Goal: Task Accomplishment & Management: Manage account settings

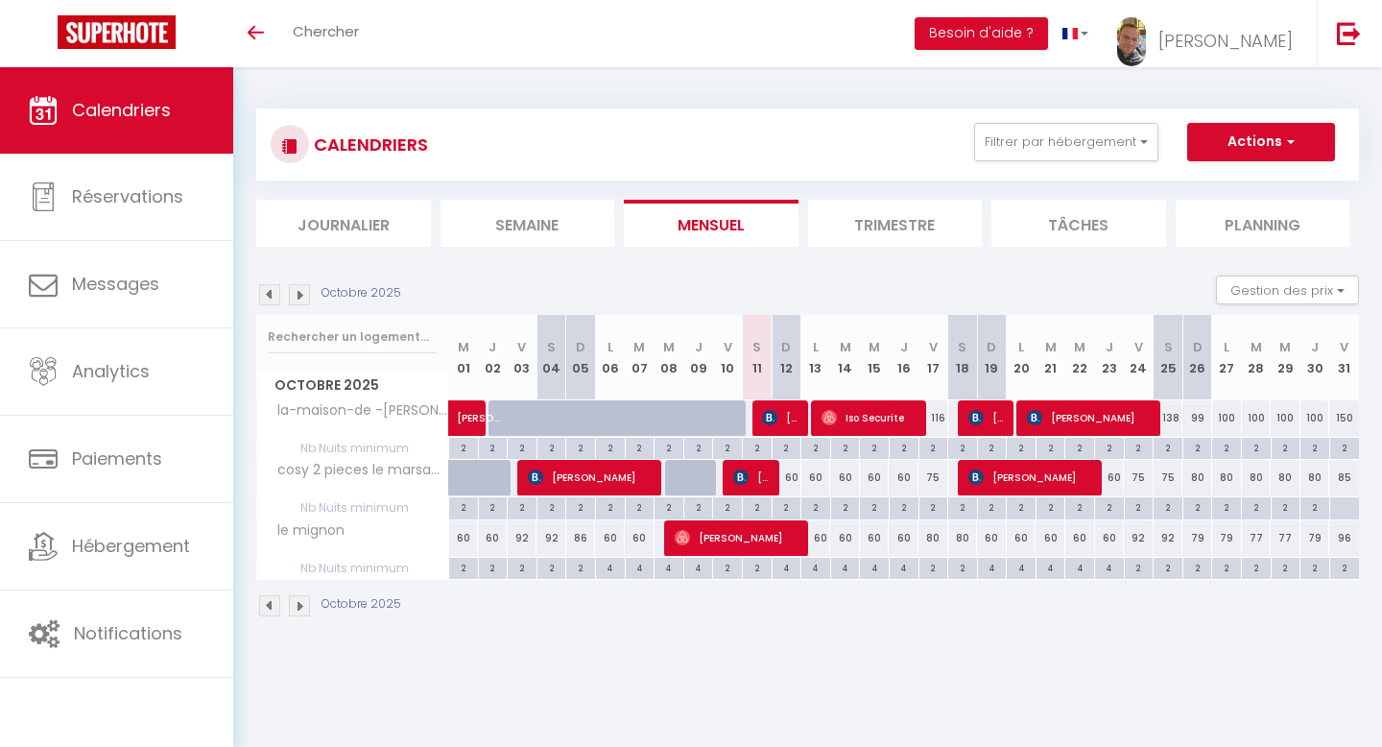
click at [300, 298] on img at bounding box center [299, 294] width 21 height 21
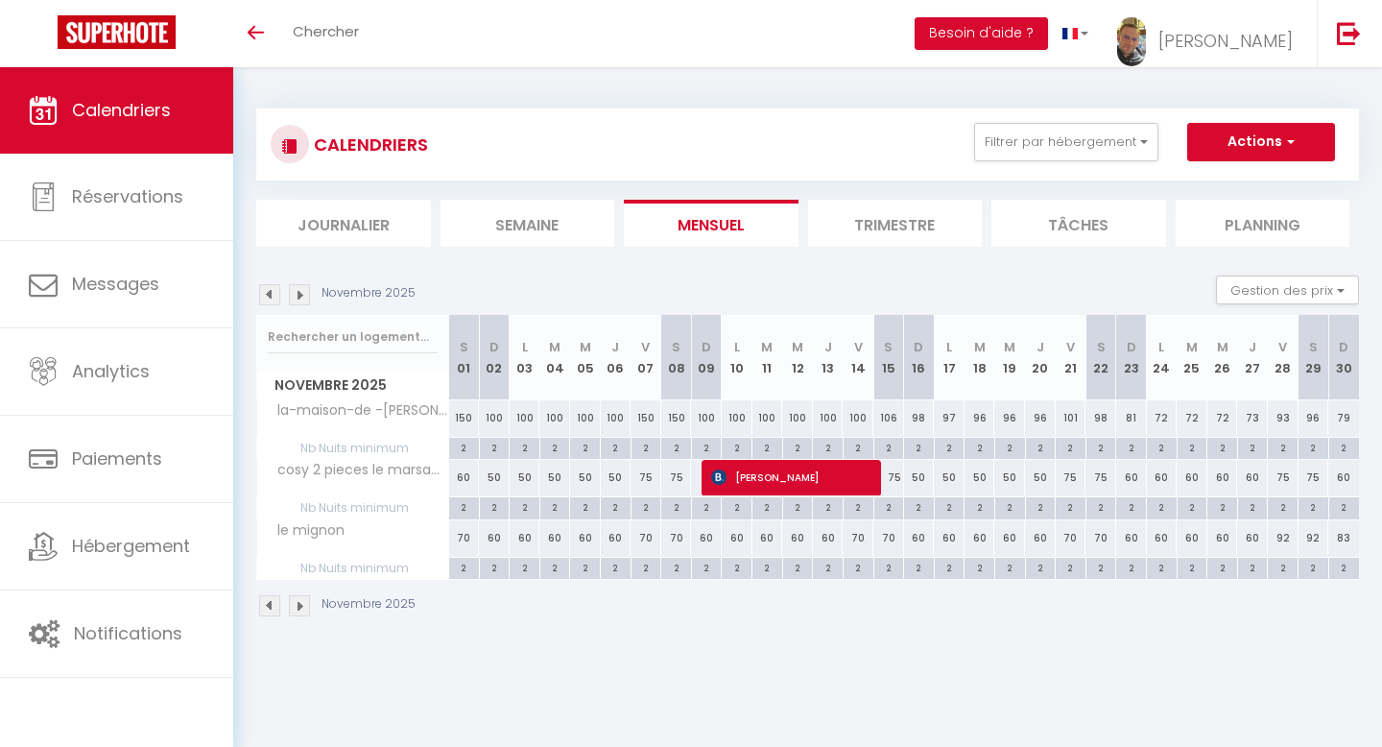
click at [299, 299] on img at bounding box center [299, 294] width 21 height 21
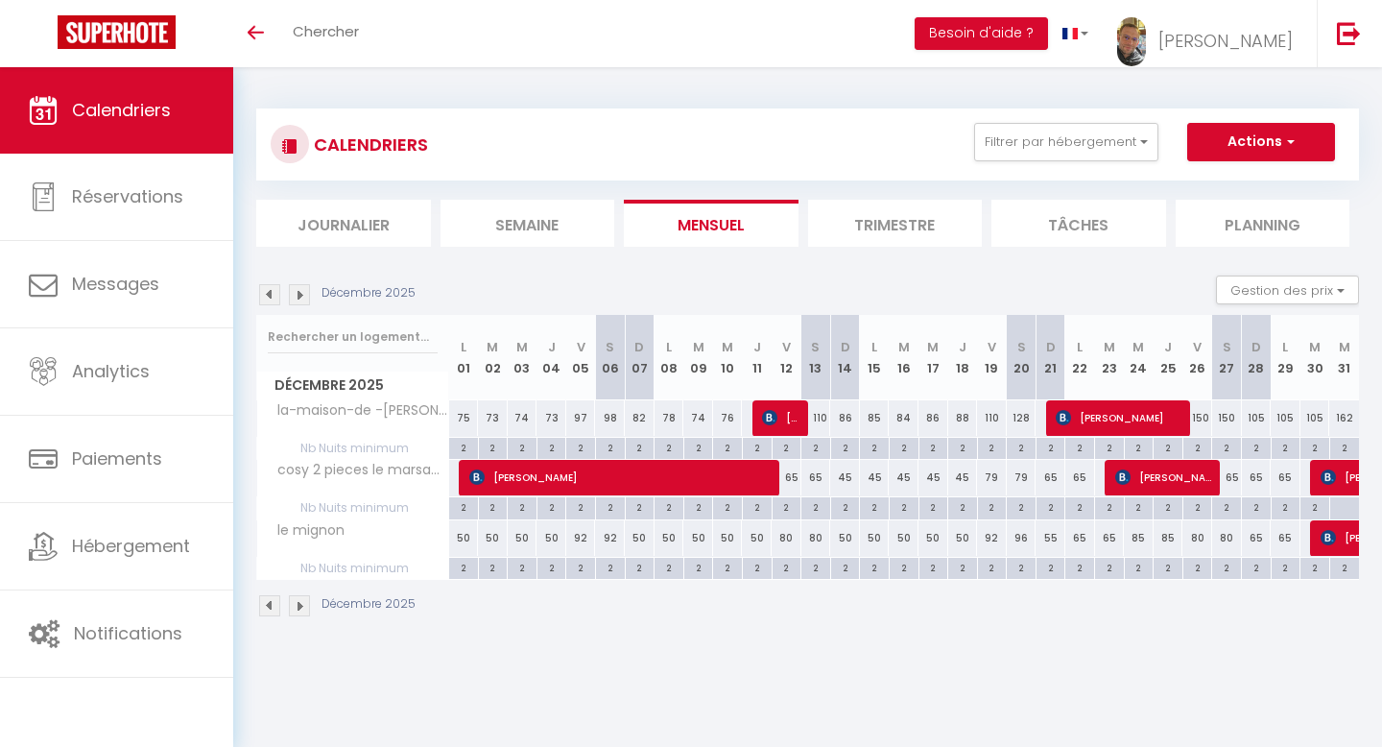
click at [299, 299] on img at bounding box center [299, 294] width 21 height 21
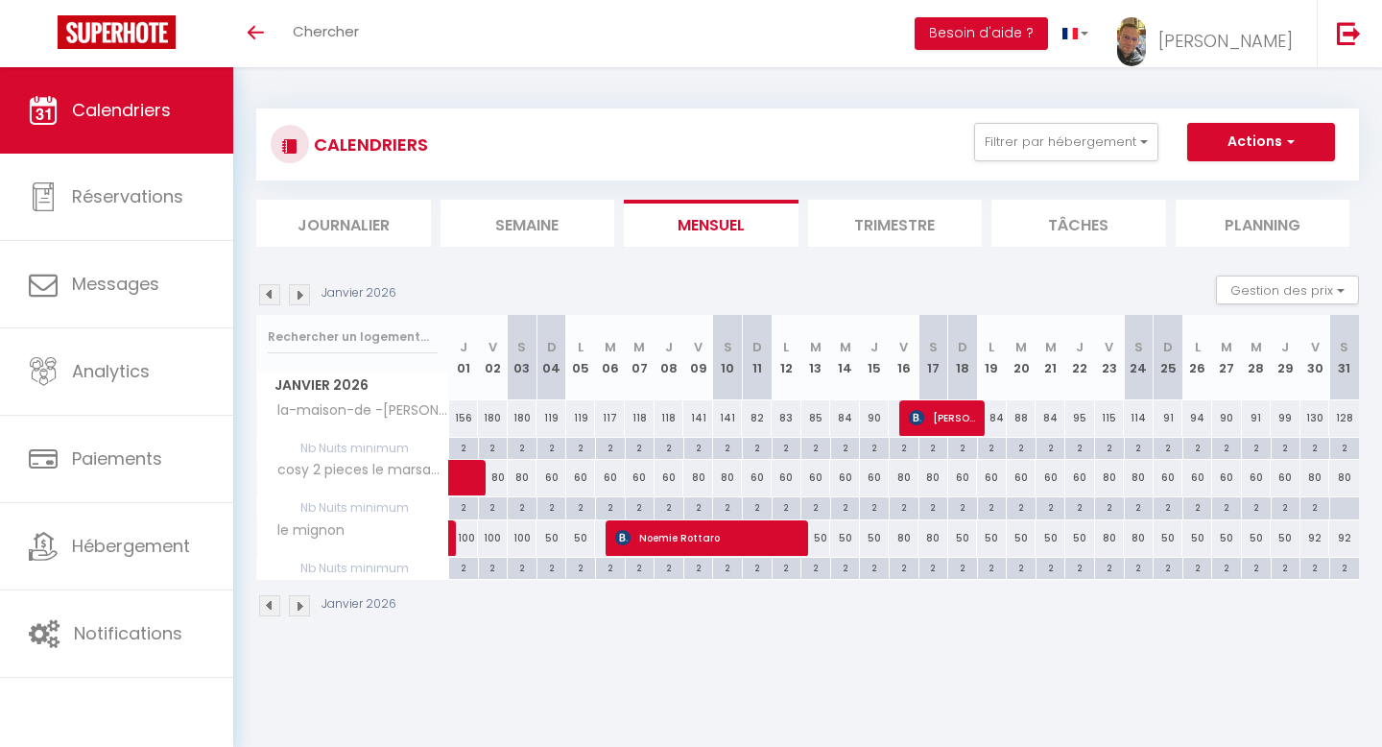
click at [299, 299] on img at bounding box center [299, 294] width 21 height 21
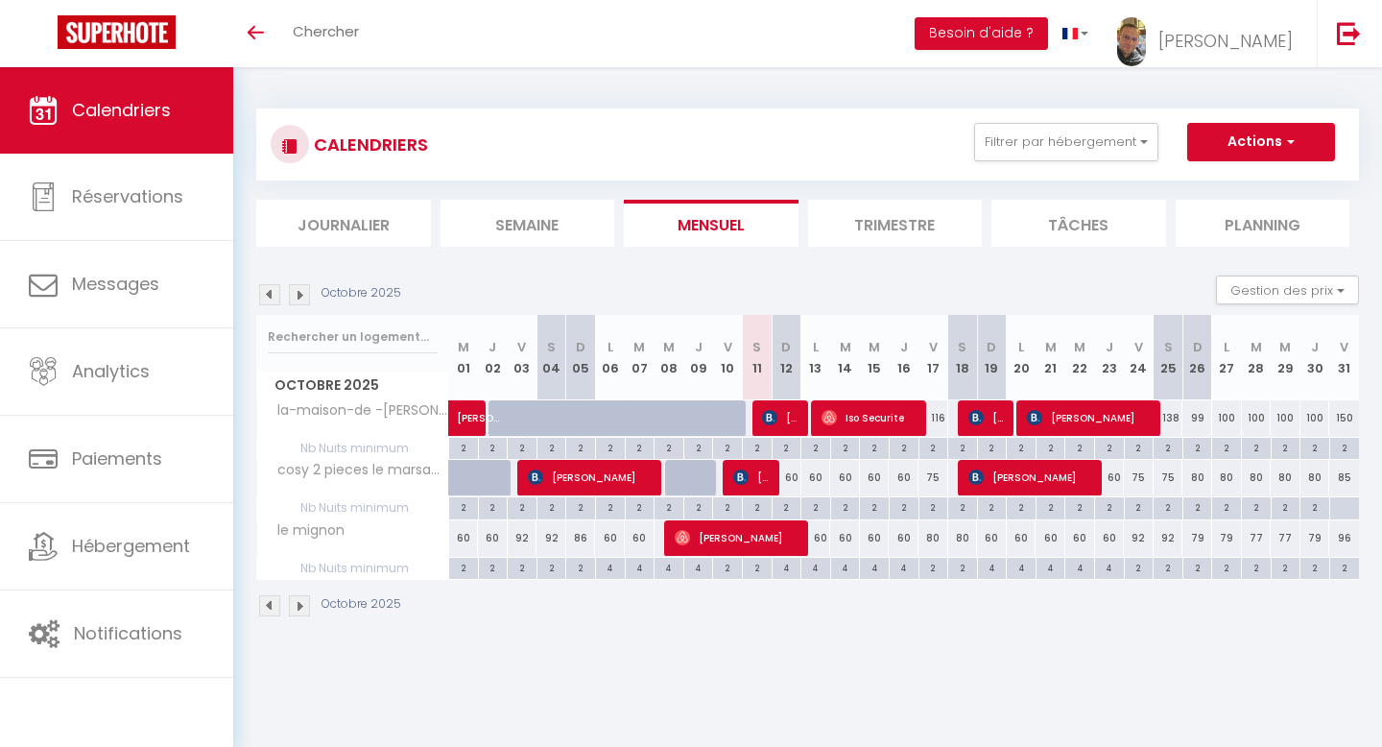
click at [298, 296] on img at bounding box center [299, 294] width 21 height 21
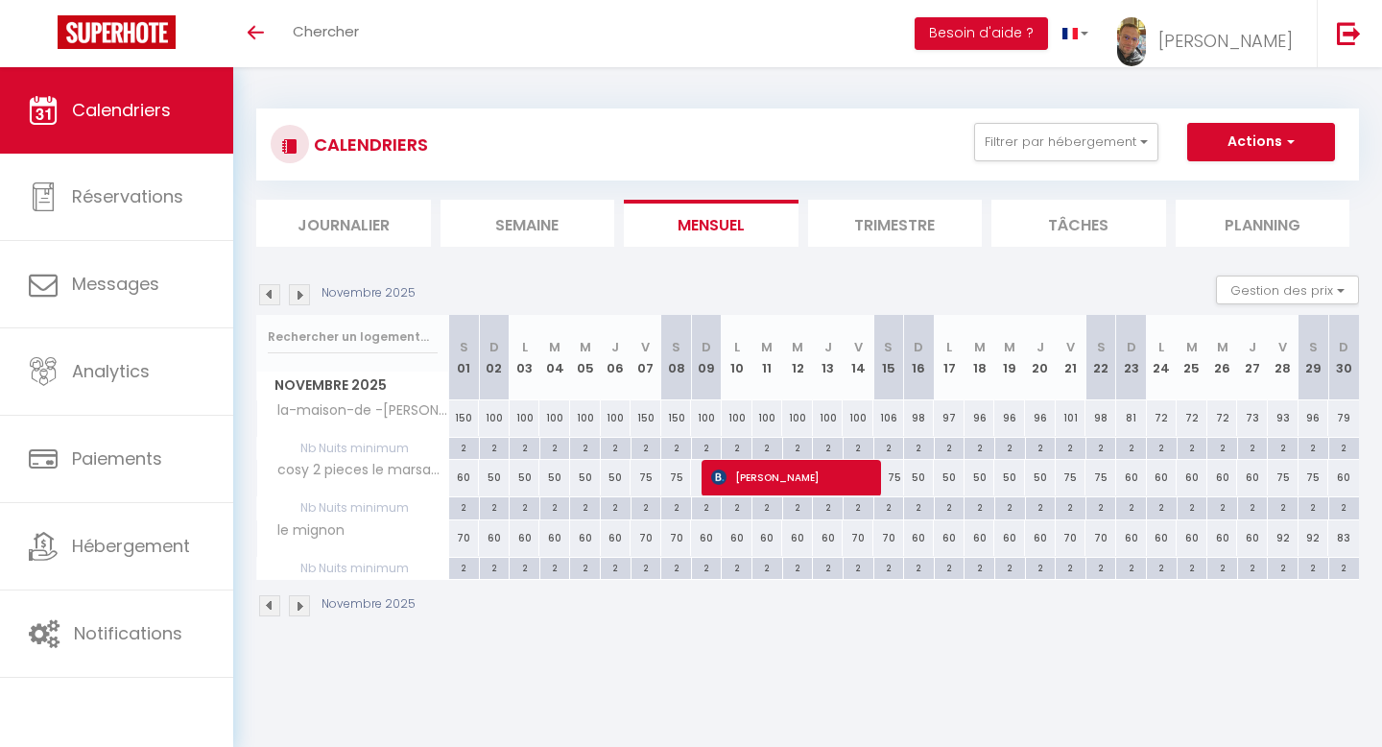
click at [298, 296] on img at bounding box center [299, 294] width 21 height 21
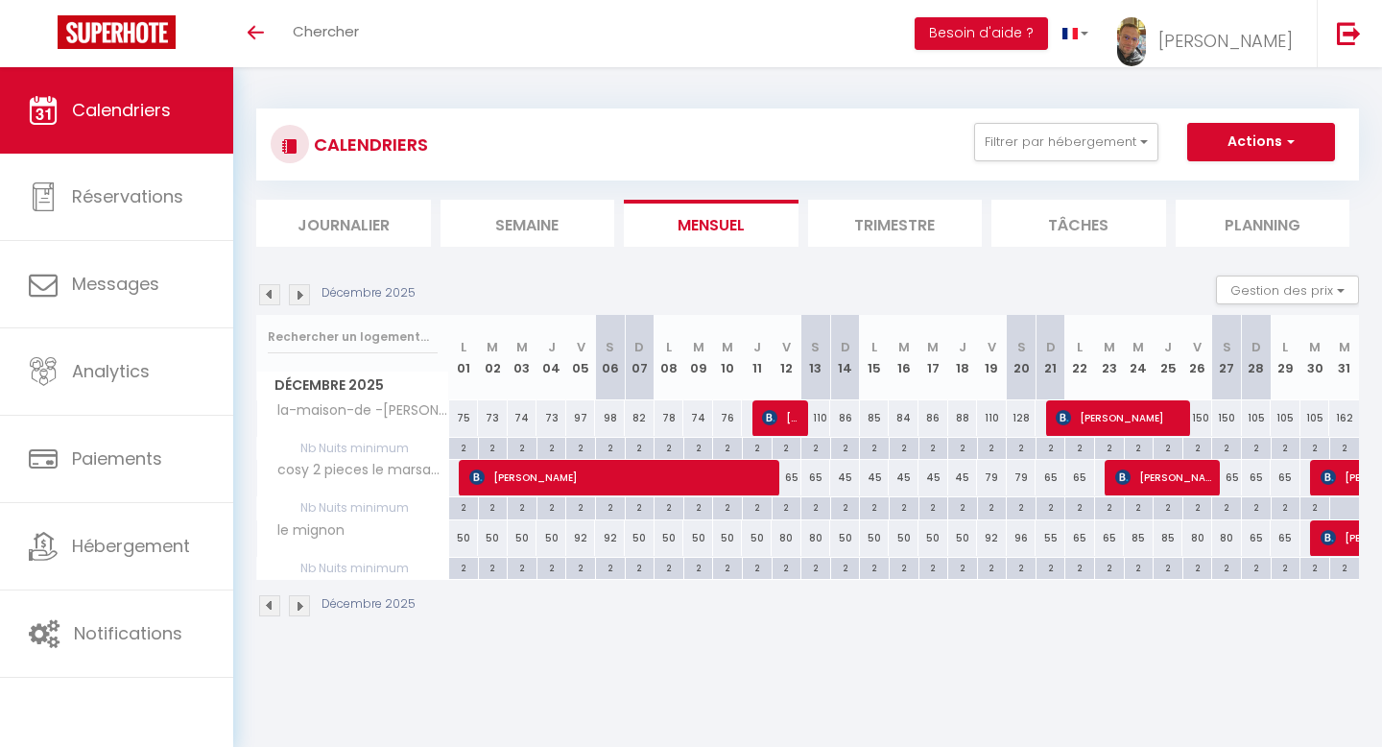
click at [298, 296] on img at bounding box center [299, 294] width 21 height 21
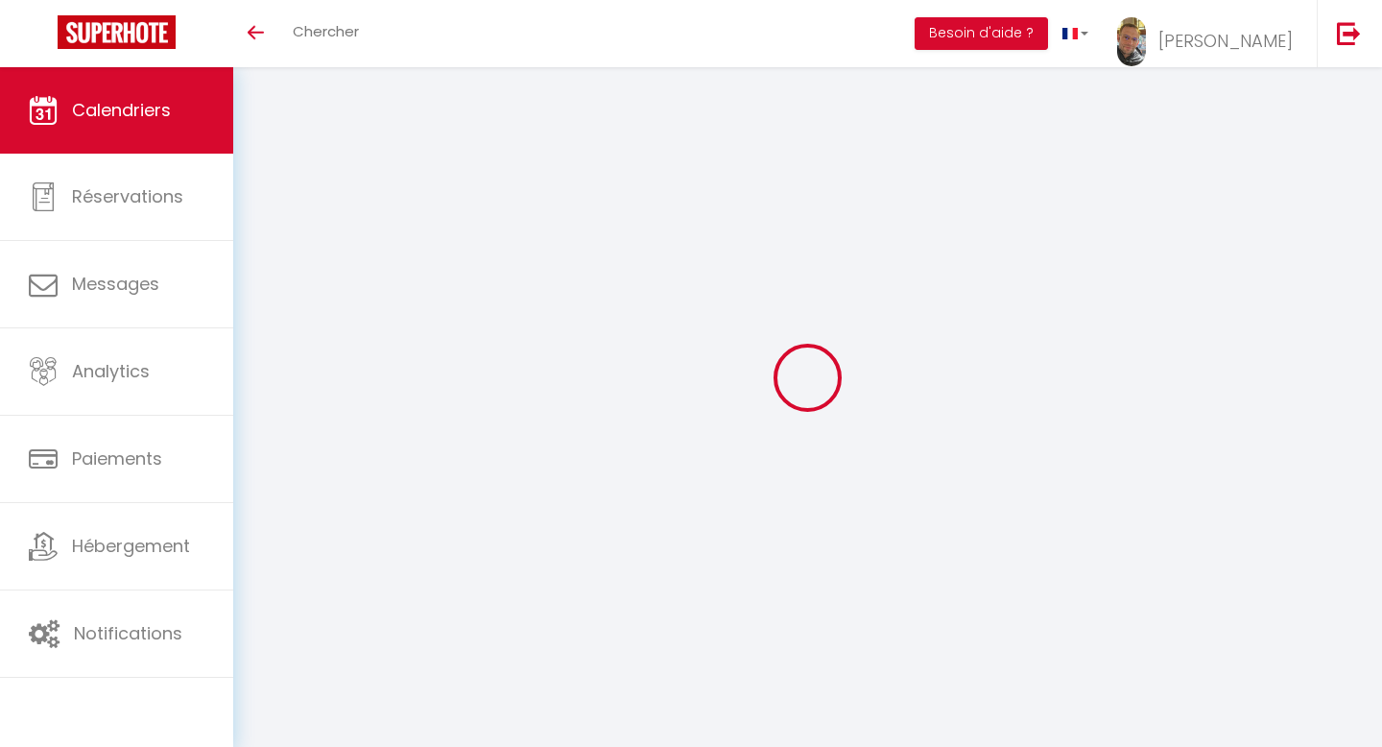
click at [298, 296] on div at bounding box center [807, 377] width 1103 height 574
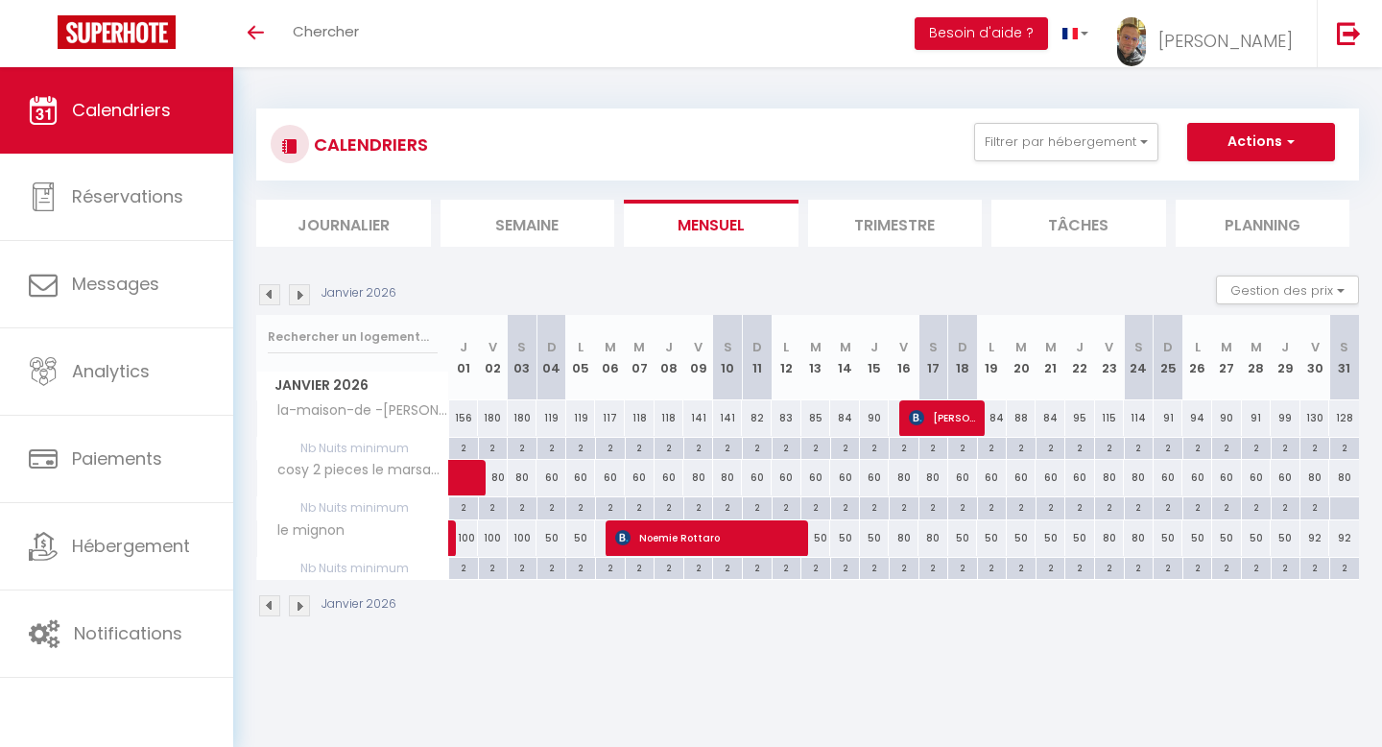
click at [298, 296] on img at bounding box center [299, 294] width 21 height 21
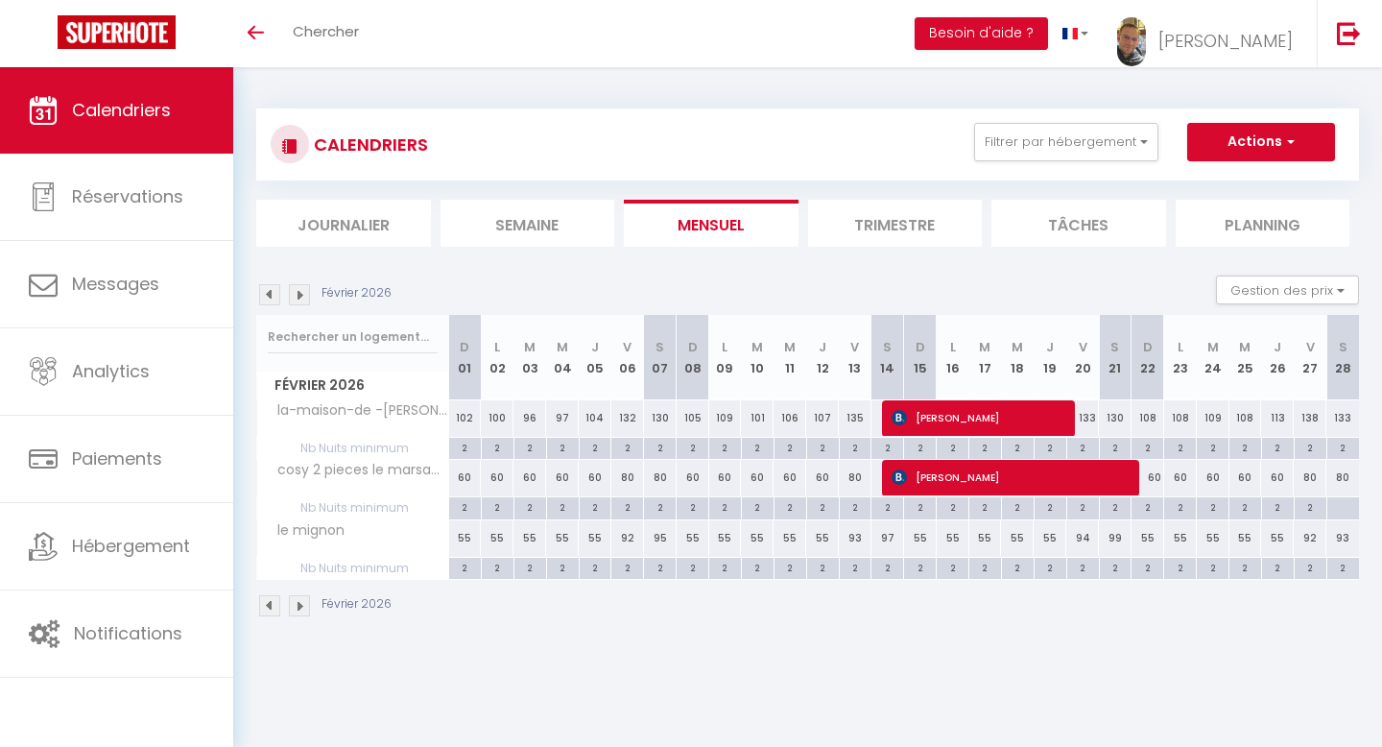
click at [298, 296] on img at bounding box center [299, 294] width 21 height 21
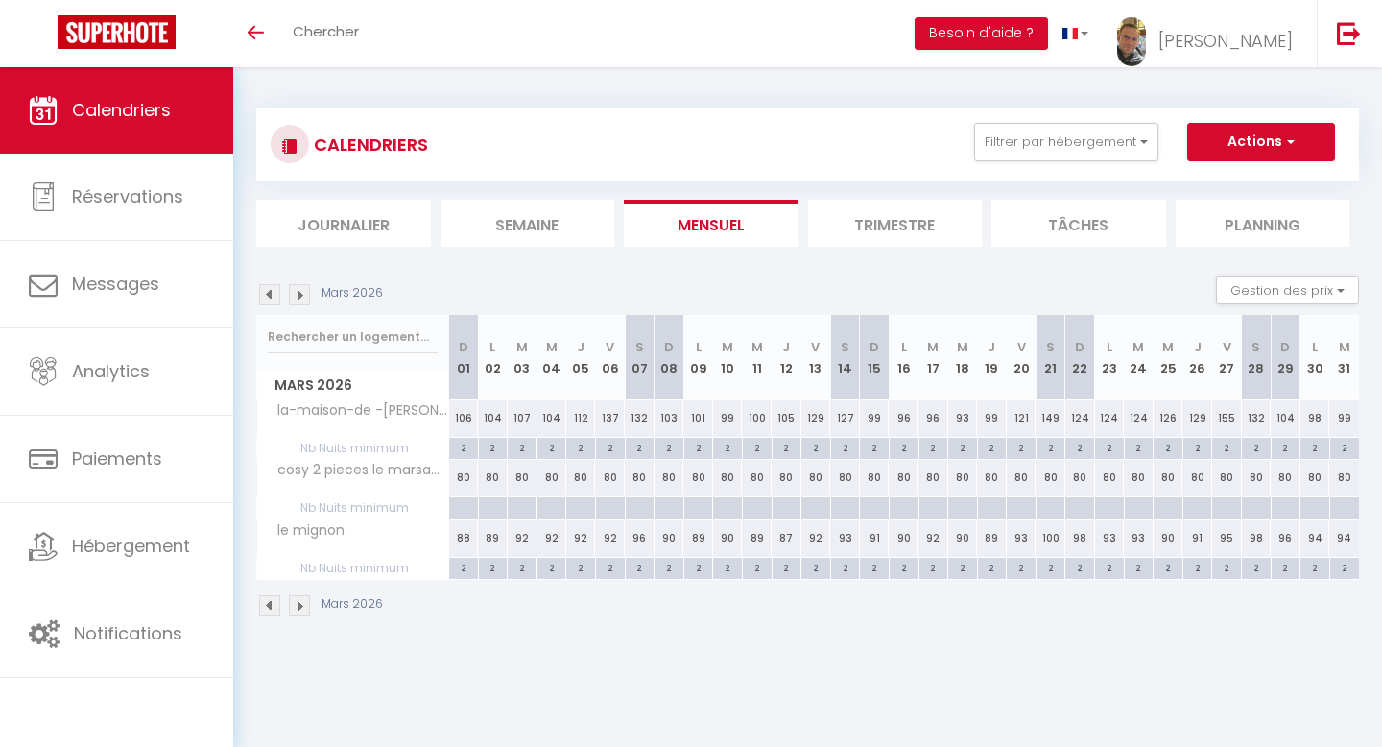
click at [298, 296] on img at bounding box center [299, 294] width 21 height 21
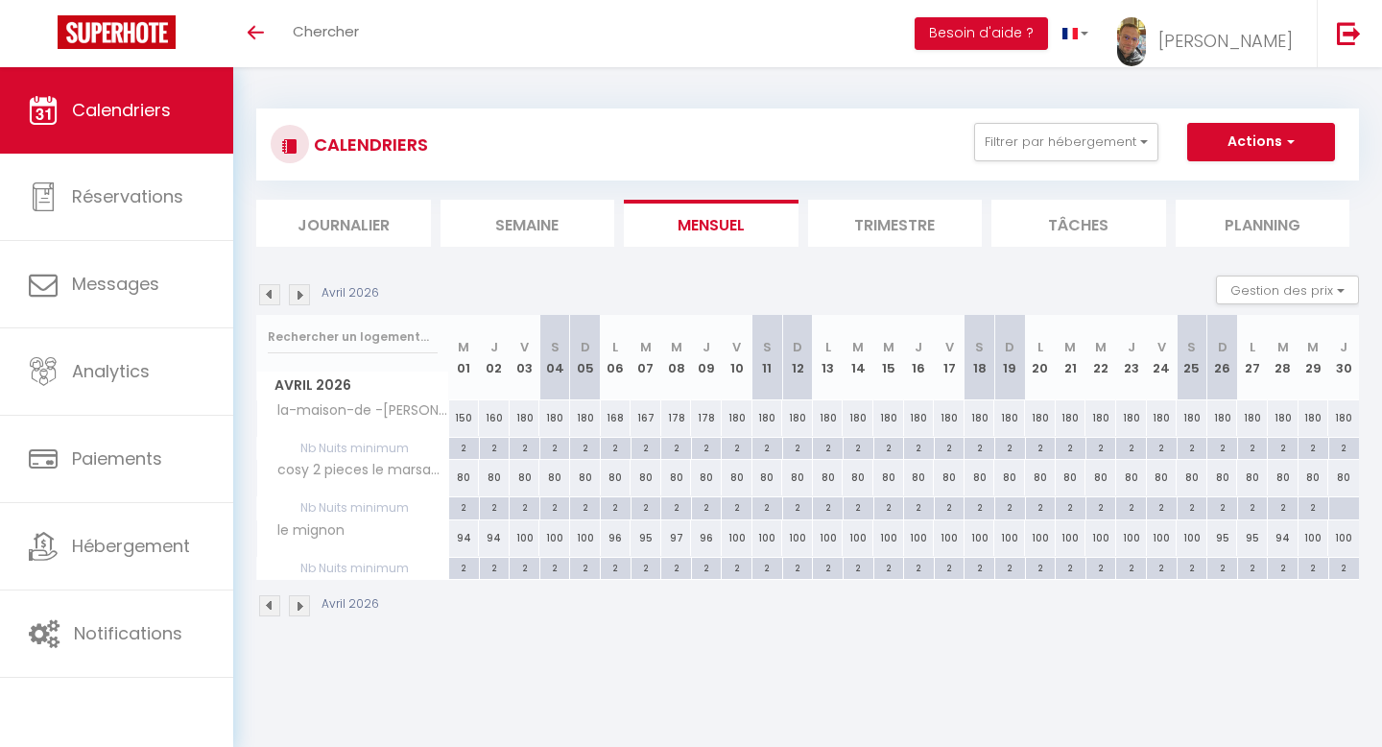
click at [298, 296] on img at bounding box center [299, 294] width 21 height 21
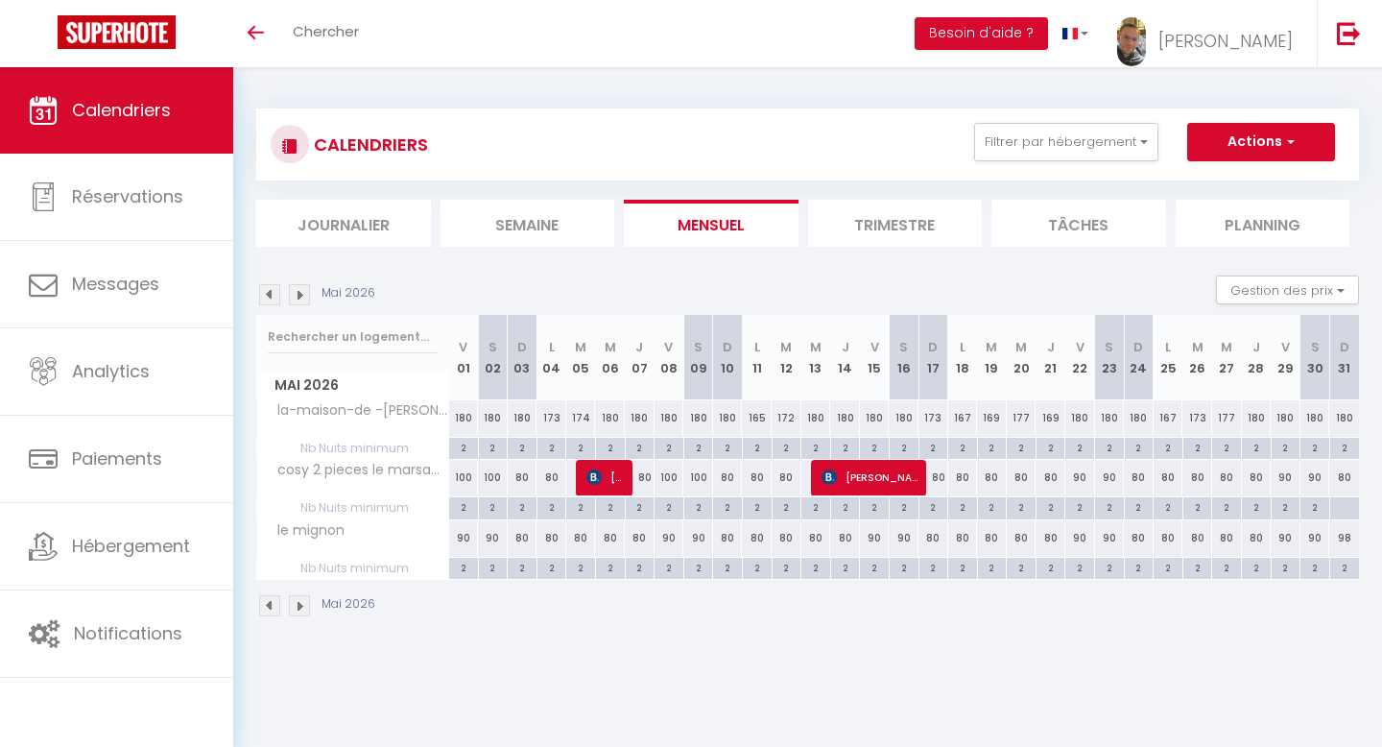
click at [299, 296] on img at bounding box center [299, 294] width 21 height 21
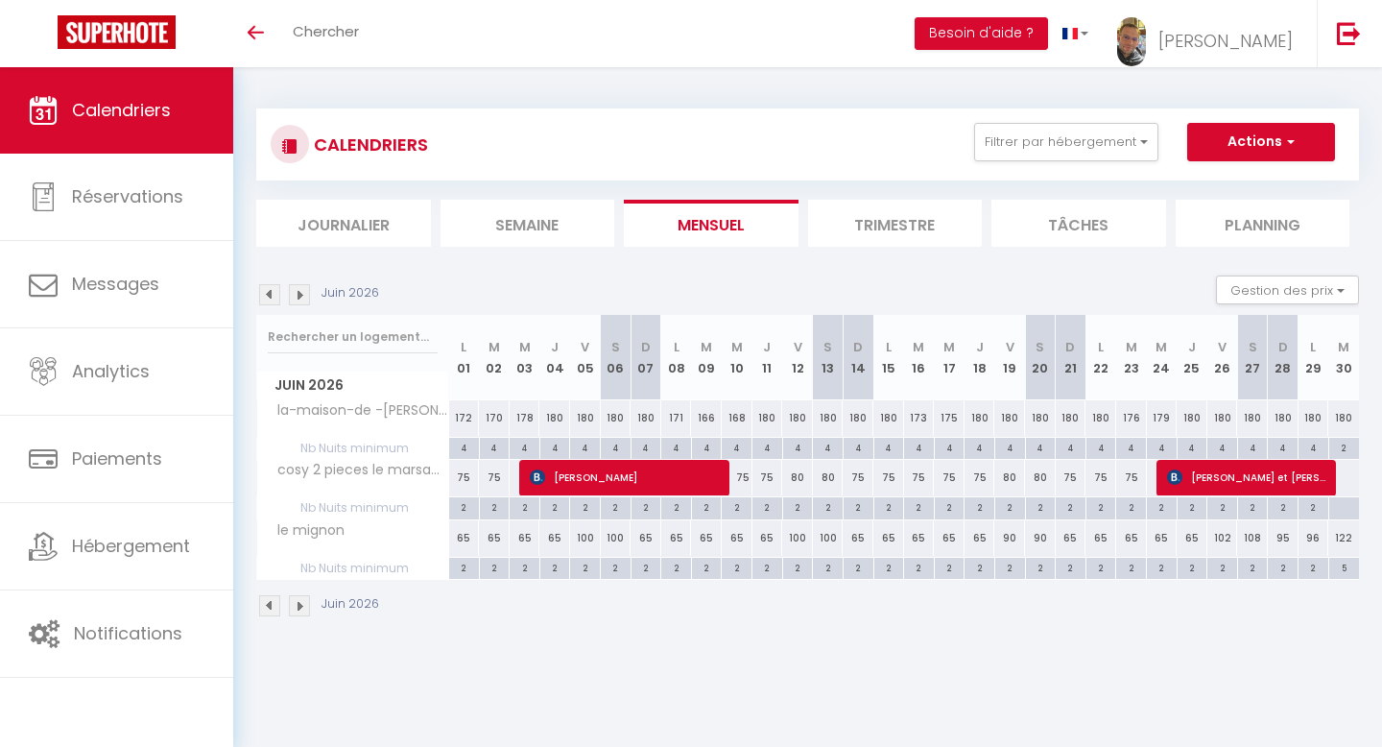
click at [299, 296] on img at bounding box center [299, 294] width 21 height 21
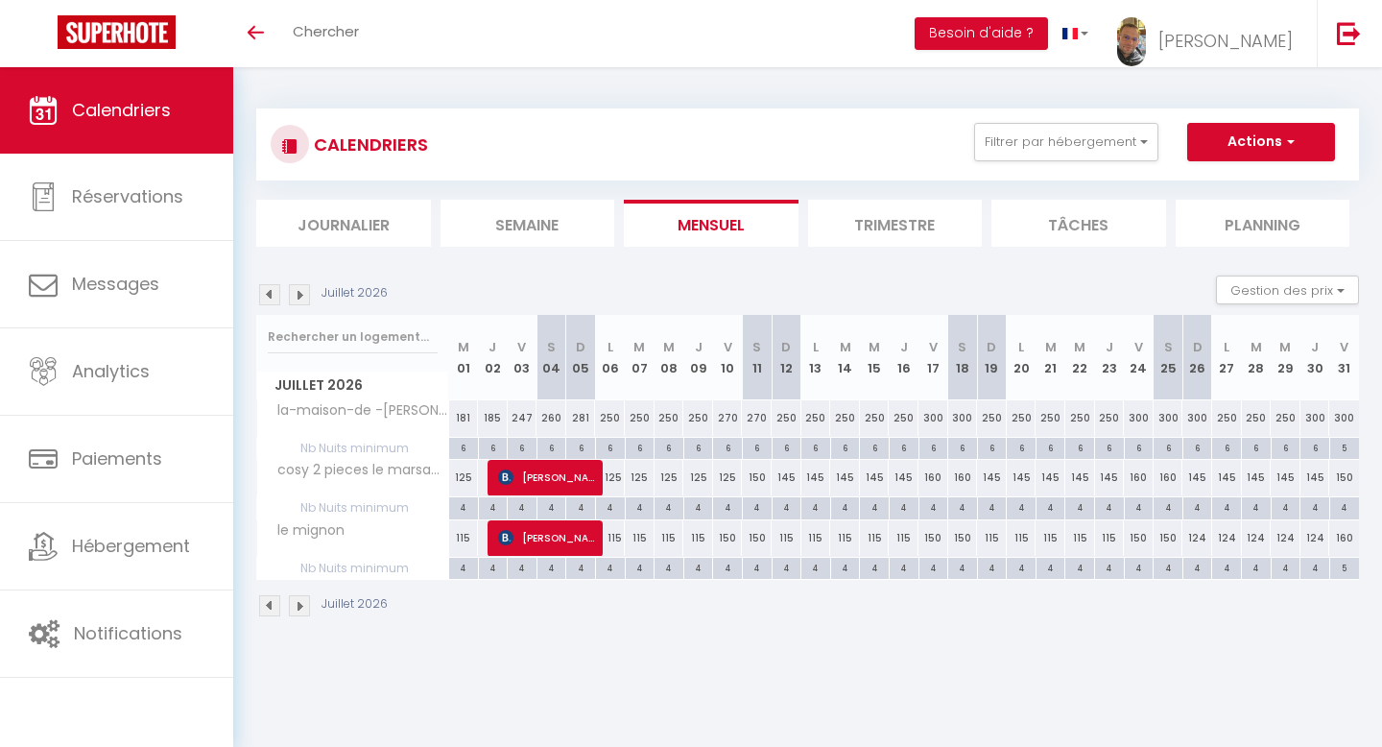
click at [294, 296] on img at bounding box center [299, 294] width 21 height 21
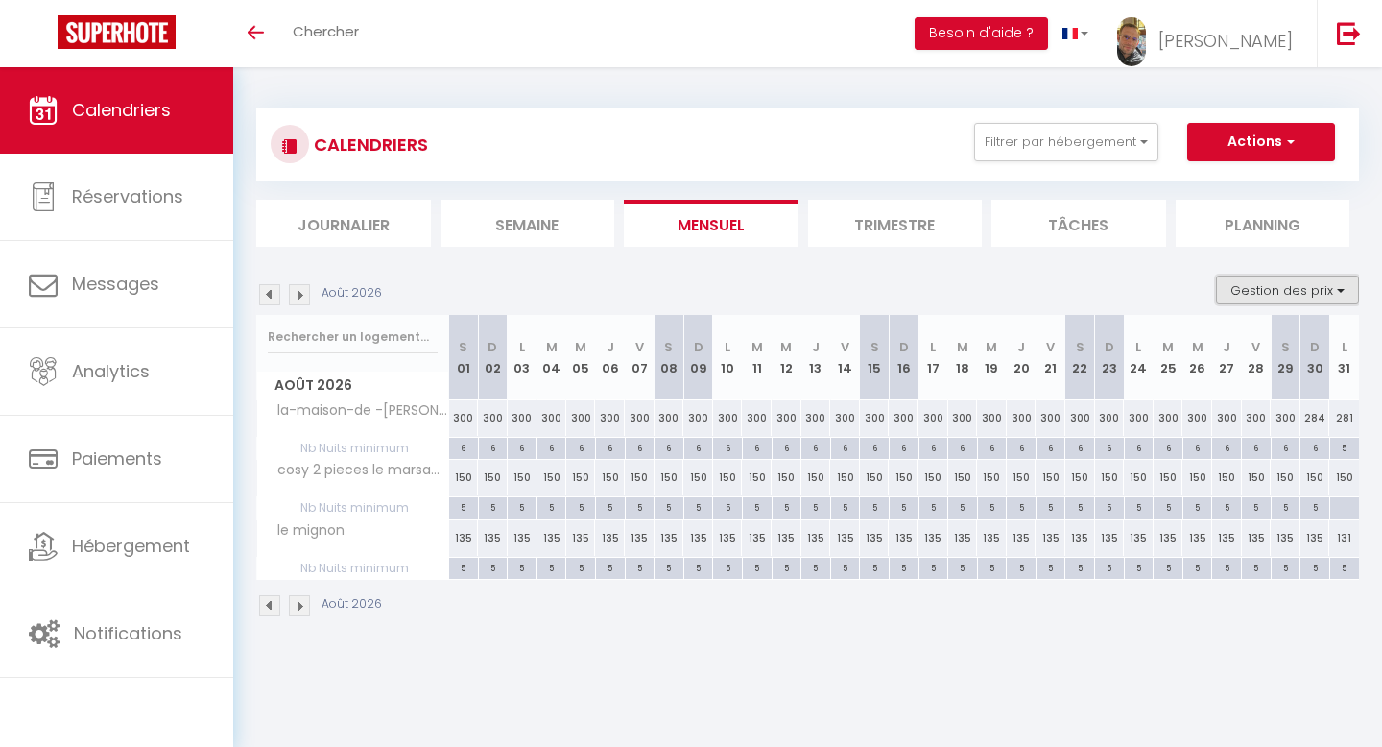
click at [1248, 291] on button "Gestion des prix" at bounding box center [1287, 289] width 143 height 29
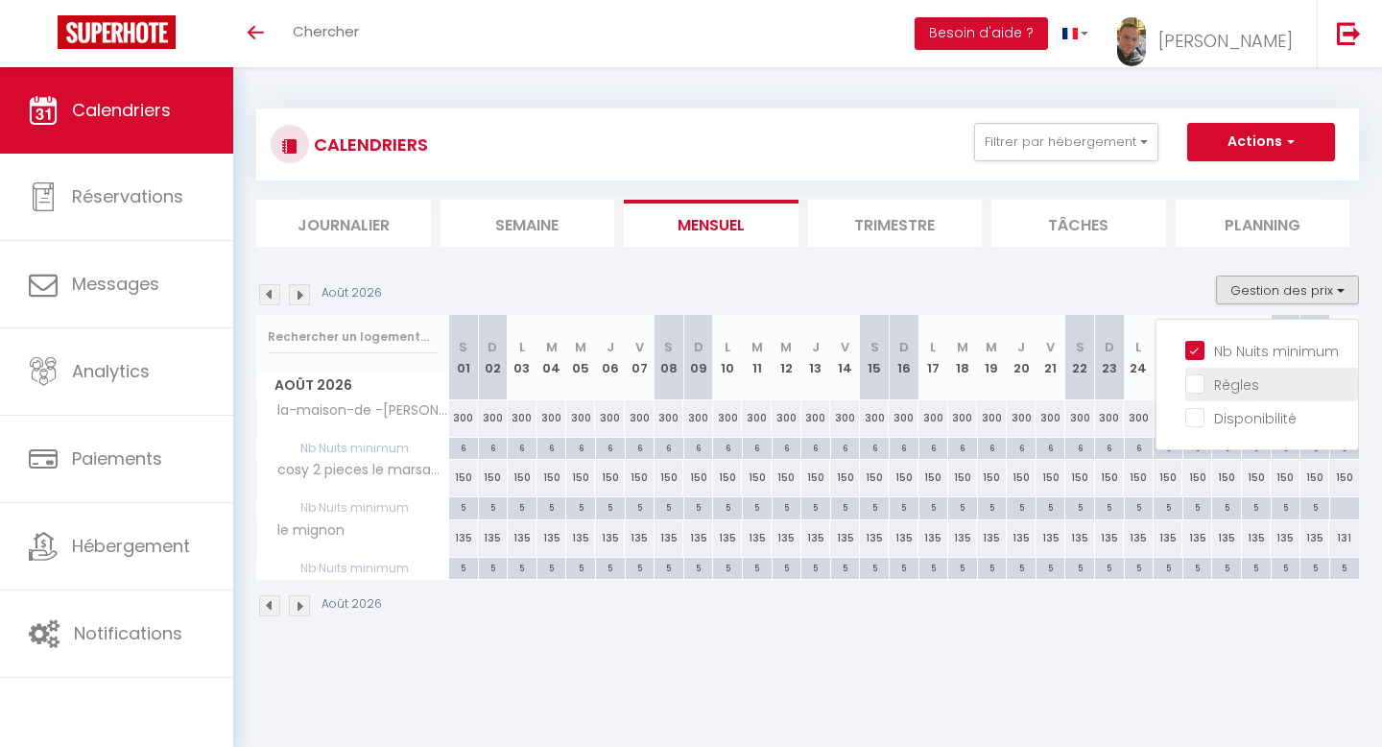
click at [1204, 380] on input "Règles" at bounding box center [1271, 382] width 173 height 19
checkbox input "true"
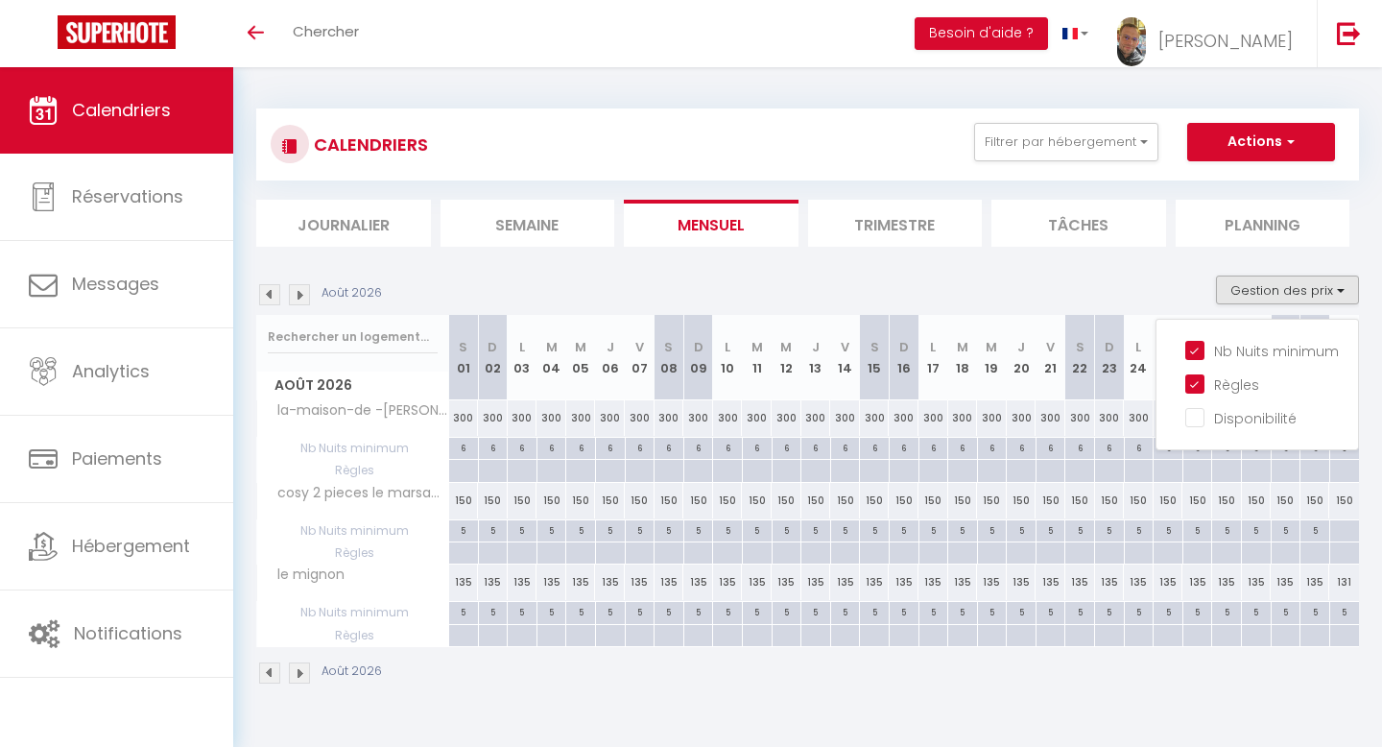
click at [558, 463] on div at bounding box center [551, 471] width 30 height 22
type input "Mar 04 Août 2026"
type input "Mer 05 Août 2026"
select select
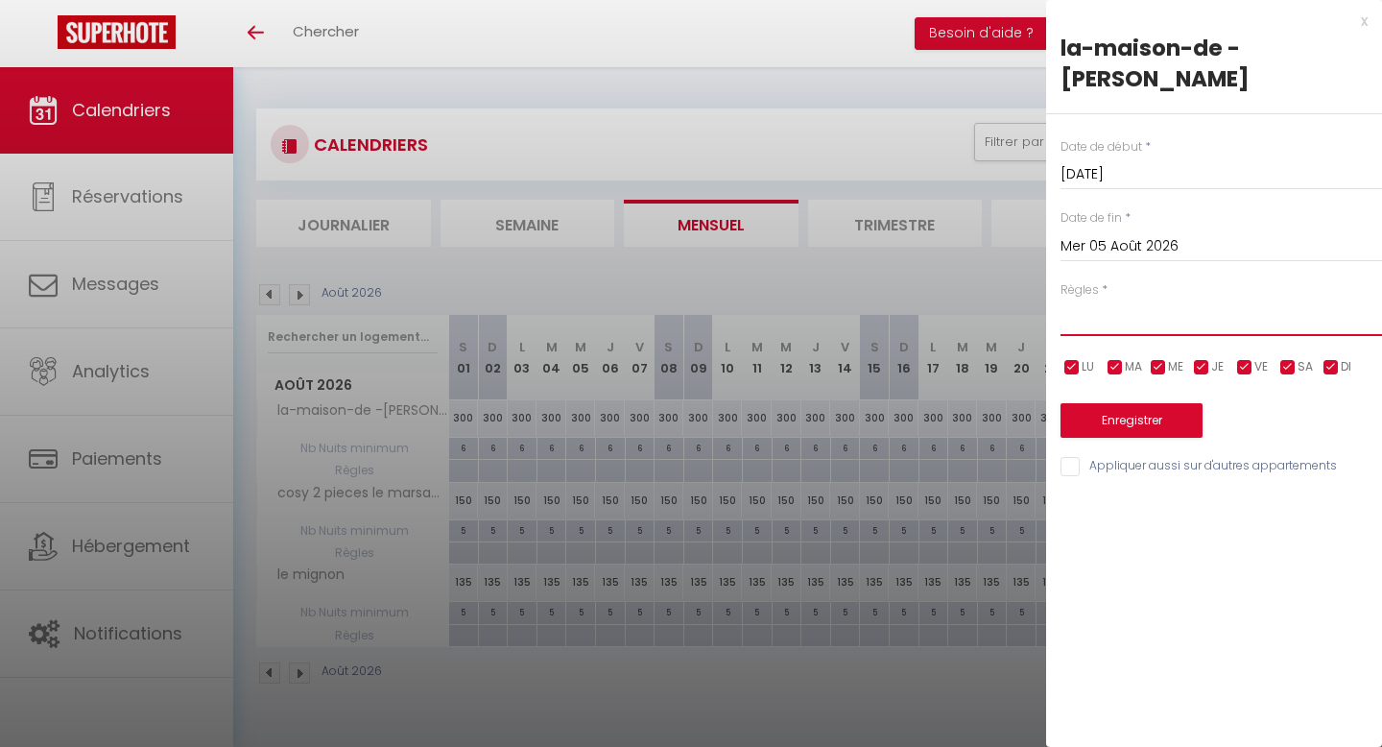
click at [1124, 299] on select "Aucun No Checkin No Checkout Pas d'arrivée / Pas de départ" at bounding box center [1221, 317] width 322 height 36
click at [1368, 19] on div "x la-maison-de -léo Date de début * Mar 04 Août 2026 < Août 2026 > Dim Lun Mar …" at bounding box center [1214, 248] width 336 height 497
click at [1359, 21] on div "x" at bounding box center [1207, 21] width 322 height 23
